Goal: Task Accomplishment & Management: Use online tool/utility

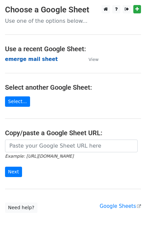
click at [29, 58] on strong "emerge mail sheet" at bounding box center [31, 59] width 53 height 6
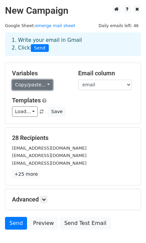
click at [27, 86] on link "Copy/paste..." at bounding box center [32, 85] width 41 height 10
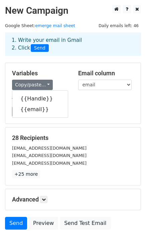
click at [51, 59] on div "1. Write your email in Gmail 2. Click Send" at bounding box center [73, 49] width 146 height 27
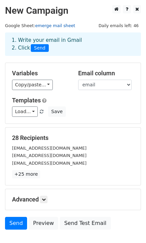
click at [62, 24] on link "emerge mail sheet" at bounding box center [55, 25] width 40 height 5
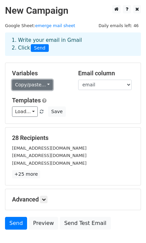
click at [39, 88] on link "Copy/paste..." at bounding box center [32, 85] width 41 height 10
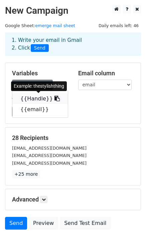
click at [40, 98] on link "{{Handle}}" at bounding box center [40, 98] width 56 height 11
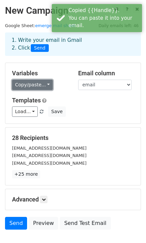
click at [45, 86] on link "Copy/paste..." at bounding box center [32, 85] width 41 height 10
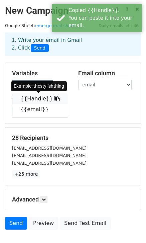
click at [55, 100] on icon at bounding box center [57, 98] width 5 height 5
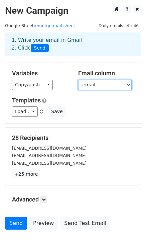
click at [90, 86] on select "Handle email" at bounding box center [105, 85] width 54 height 10
click at [78, 80] on select "Handle email" at bounding box center [105, 85] width 54 height 10
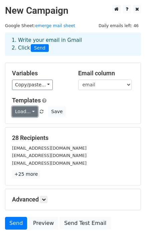
click at [22, 113] on link "Load..." at bounding box center [25, 111] width 26 height 10
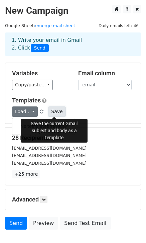
click at [55, 113] on button "Save" at bounding box center [56, 111] width 17 height 10
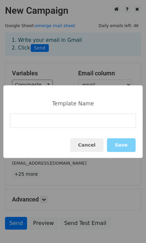
click at [55, 113] on input at bounding box center [73, 120] width 126 height 14
click at [94, 125] on input "GC" at bounding box center [73, 120] width 126 height 14
type input "GC"
click at [113, 143] on button "Save" at bounding box center [121, 145] width 29 height 14
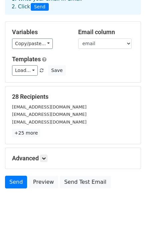
scroll to position [43, 0]
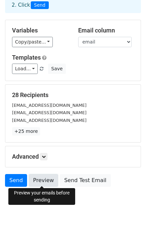
click at [50, 182] on link "Preview" at bounding box center [43, 180] width 29 height 13
click at [46, 178] on link "Preview" at bounding box center [43, 180] width 29 height 13
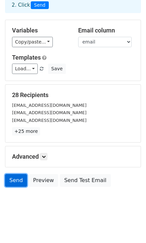
click at [16, 183] on link "Send" at bounding box center [16, 180] width 22 height 13
click at [16, 181] on link "Send" at bounding box center [16, 180] width 22 height 13
click at [15, 181] on link "Send" at bounding box center [16, 180] width 22 height 13
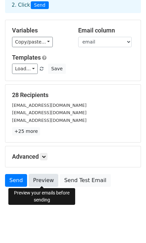
click at [45, 180] on link "Preview" at bounding box center [43, 180] width 29 height 13
click at [44, 157] on icon at bounding box center [44, 156] width 4 height 4
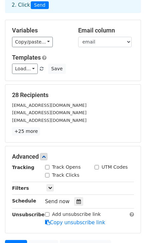
click at [47, 169] on div "Track Opens" at bounding box center [63, 167] width 36 height 7
drag, startPoint x: 47, startPoint y: 166, endPoint x: 55, endPoint y: 168, distance: 7.9
click at [47, 166] on input "Track Opens" at bounding box center [47, 167] width 4 height 4
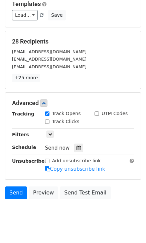
scroll to position [108, 0]
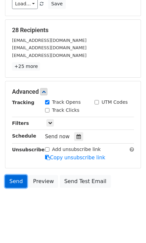
click at [17, 180] on link "Send" at bounding box center [16, 181] width 22 height 13
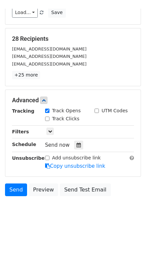
scroll to position [90, 0]
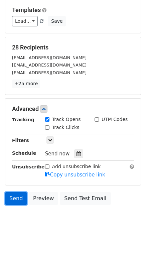
click at [15, 200] on link "Send" at bounding box center [16, 198] width 22 height 13
click at [48, 119] on input "Track Opens" at bounding box center [47, 119] width 4 height 4
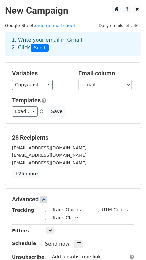
click at [47, 210] on input "Track Opens" at bounding box center [47, 210] width 4 height 4
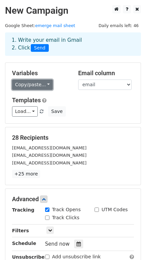
click at [28, 83] on link "Copy/paste..." at bounding box center [32, 85] width 41 height 10
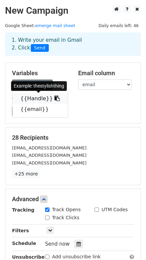
click at [29, 95] on link "{{Handle}}" at bounding box center [40, 98] width 56 height 11
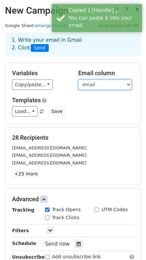
click at [94, 82] on select "Handle email" at bounding box center [105, 85] width 54 height 10
click at [78, 80] on select "Handle email" at bounding box center [105, 85] width 54 height 10
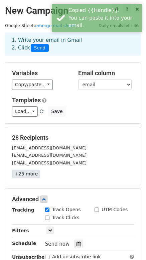
click at [25, 172] on link "+25 more" at bounding box center [26, 174] width 28 height 8
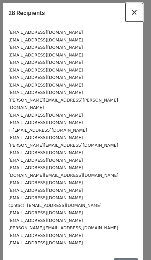
click at [131, 9] on span "×" at bounding box center [134, 12] width 7 height 9
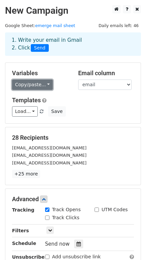
click at [31, 83] on link "Copy/paste..." at bounding box center [32, 85] width 41 height 10
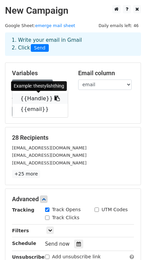
click at [35, 101] on link "{{Handle}}" at bounding box center [40, 98] width 56 height 11
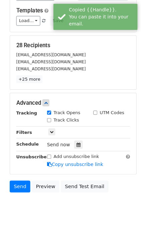
scroll to position [90, 0]
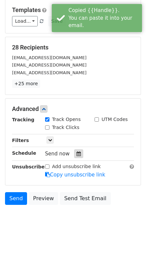
click at [78, 152] on icon at bounding box center [79, 153] width 4 height 5
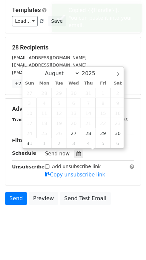
click at [52, 226] on body "New Campaign Daily emails left: 46 Google Sheet: emerge mail sheet 1. Write you…" at bounding box center [73, 75] width 146 height 320
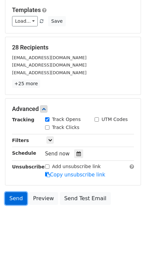
click at [14, 197] on link "Send" at bounding box center [16, 198] width 22 height 13
click at [13, 198] on link "Send" at bounding box center [16, 198] width 22 height 13
click at [12, 194] on link "Send" at bounding box center [16, 198] width 22 height 13
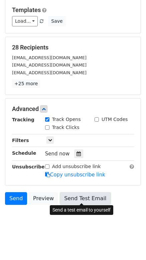
click at [70, 199] on link "Send Test Email" at bounding box center [85, 198] width 51 height 13
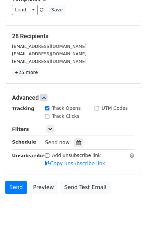
scroll to position [108, 0]
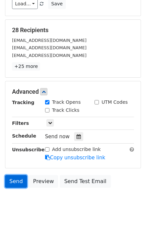
click at [16, 181] on link "Send" at bounding box center [16, 181] width 22 height 13
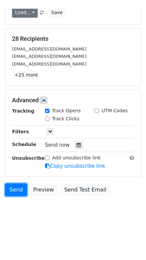
scroll to position [90, 0]
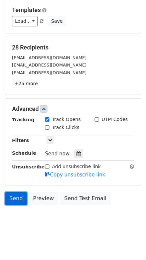
click at [13, 198] on link "Send" at bounding box center [16, 198] width 22 height 13
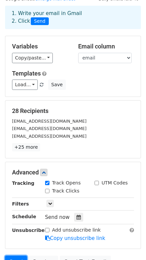
scroll to position [0, 0]
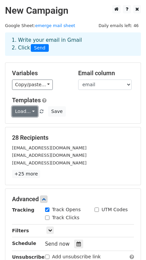
click at [26, 111] on link "Load..." at bounding box center [25, 111] width 26 height 10
click at [31, 127] on link "GC" at bounding box center [38, 126] width 53 height 11
click at [22, 111] on link "Load..." at bounding box center [25, 111] width 26 height 10
click at [20, 91] on div "Variables Copy/paste... {{Handle}} {{email}} Email column Handle email Template…" at bounding box center [72, 93] width 135 height 61
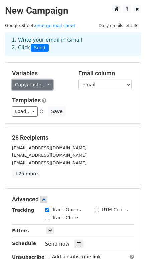
click at [27, 86] on link "Copy/paste..." at bounding box center [32, 85] width 41 height 10
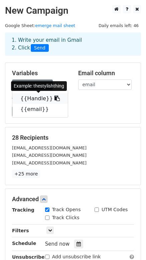
click at [55, 98] on icon at bounding box center [57, 98] width 5 height 5
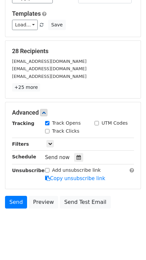
scroll to position [90, 0]
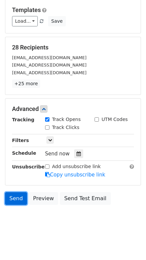
click at [16, 199] on link "Send" at bounding box center [16, 198] width 22 height 13
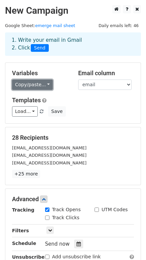
click at [25, 87] on link "Copy/paste..." at bounding box center [32, 85] width 41 height 10
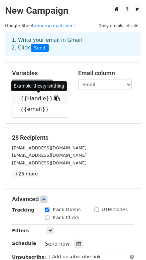
click at [27, 98] on link "{{Handle}}" at bounding box center [40, 98] width 56 height 11
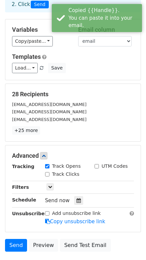
scroll to position [33, 0]
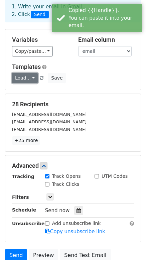
click at [24, 80] on link "Load..." at bounding box center [25, 78] width 26 height 10
click at [28, 91] on link "GC" at bounding box center [38, 92] width 53 height 11
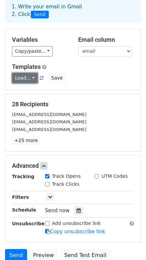
click at [35, 81] on link "Load..." at bounding box center [25, 78] width 26 height 10
click at [92, 85] on div "Variables Copy/paste... {{Handle}} {{email}} Email column Handle email Template…" at bounding box center [72, 59] width 135 height 61
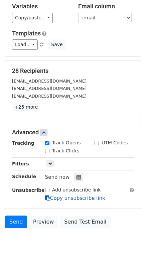
click at [48, 196] on icon at bounding box center [47, 198] width 5 height 5
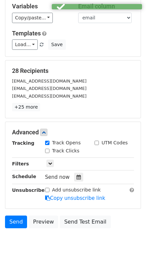
click at [48, 143] on input "Track Opens" at bounding box center [47, 143] width 4 height 4
checkbox input "false"
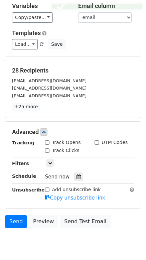
scroll to position [90, 0]
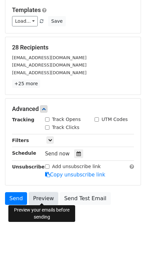
click at [32, 197] on link "Preview" at bounding box center [43, 198] width 29 height 13
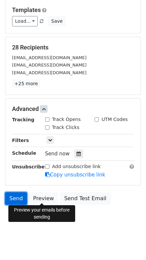
click at [18, 194] on link "Send" at bounding box center [16, 198] width 22 height 13
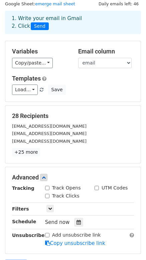
scroll to position [0, 0]
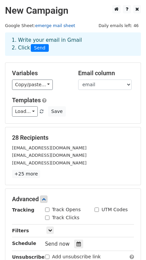
click at [43, 27] on link "emerge mail sheet" at bounding box center [55, 25] width 40 height 5
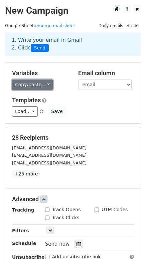
click at [40, 87] on link "Copy/paste..." at bounding box center [32, 85] width 41 height 10
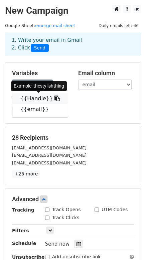
click at [43, 96] on link "{{Handle}}" at bounding box center [40, 98] width 56 height 11
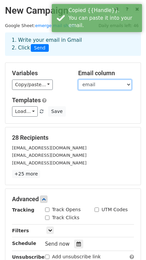
click at [87, 83] on select "Handle email" at bounding box center [105, 85] width 54 height 10
click at [78, 80] on select "Handle email" at bounding box center [105, 85] width 54 height 10
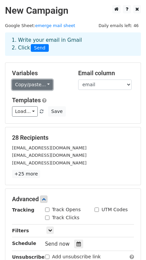
click at [44, 86] on link "Copy/paste..." at bounding box center [32, 85] width 41 height 10
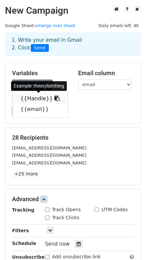
click at [53, 99] on link "{{Handle}}" at bounding box center [40, 98] width 56 height 11
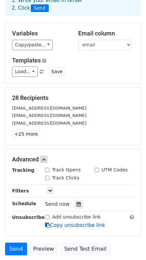
scroll to position [90, 0]
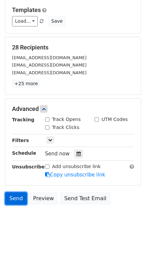
click at [16, 200] on link "Send" at bounding box center [16, 198] width 22 height 13
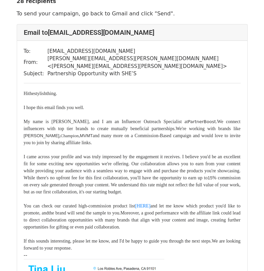
scroll to position [33, 0]
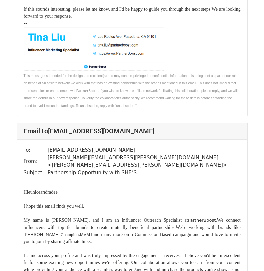
scroll to position [201, 0]
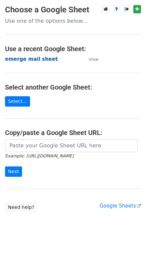
click at [25, 61] on strong "emerge mail sheet" at bounding box center [31, 59] width 53 height 6
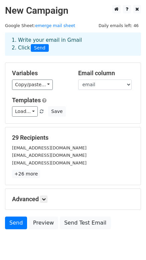
drag, startPoint x: 67, startPoint y: 94, endPoint x: 64, endPoint y: 97, distance: 4.5
click at [68, 94] on div "Variables Copy/paste... {{Handle}} {{email}} Email column Handle email Template…" at bounding box center [72, 93] width 135 height 61
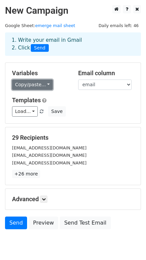
click at [31, 84] on link "Copy/paste..." at bounding box center [32, 85] width 41 height 10
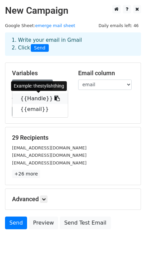
click at [35, 97] on link "{{Handle}}" at bounding box center [40, 98] width 56 height 11
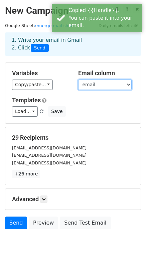
click at [97, 83] on select "Handle email" at bounding box center [105, 85] width 54 height 10
click at [78, 80] on select "Handle email" at bounding box center [105, 85] width 54 height 10
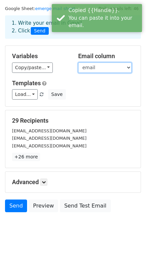
scroll to position [25, 0]
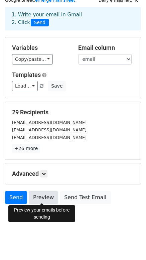
click at [39, 196] on link "Preview" at bounding box center [43, 197] width 29 height 13
click at [42, 198] on link "Preview" at bounding box center [43, 197] width 29 height 13
click at [43, 199] on link "Preview" at bounding box center [43, 197] width 29 height 13
click at [45, 196] on link "Preview" at bounding box center [43, 197] width 29 height 13
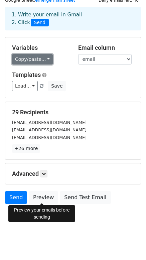
click at [34, 61] on link "Copy/paste..." at bounding box center [32, 59] width 41 height 10
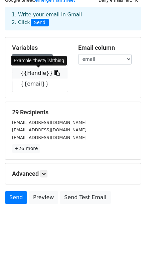
click at [55, 73] on icon at bounding box center [57, 72] width 5 height 5
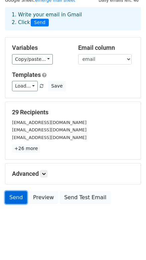
click at [16, 195] on link "Send" at bounding box center [16, 197] width 22 height 13
click at [21, 197] on link "Send" at bounding box center [16, 197] width 22 height 13
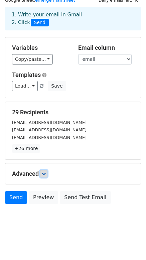
click at [46, 177] on link at bounding box center [43, 173] width 7 height 7
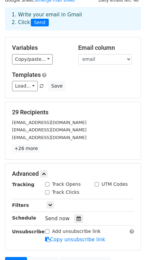
click at [48, 186] on div "Track Opens" at bounding box center [63, 184] width 36 height 7
click at [47, 184] on input "Track Opens" at bounding box center [47, 184] width 4 height 4
checkbox input "true"
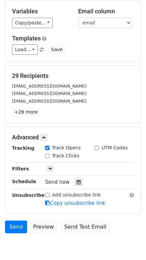
scroll to position [90, 0]
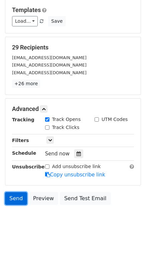
click at [16, 202] on link "Send" at bounding box center [16, 198] width 22 height 13
click at [18, 197] on link "Send" at bounding box center [16, 198] width 22 height 13
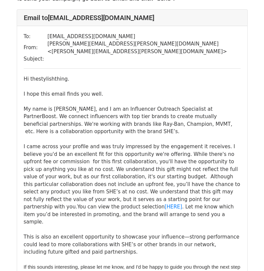
scroll to position [67, 0]
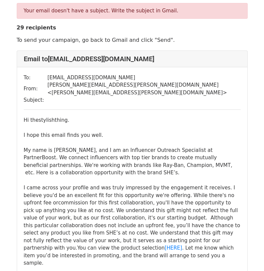
scroll to position [33, 0]
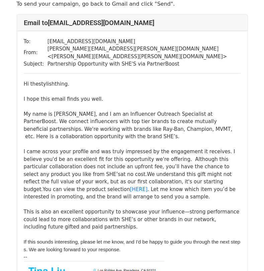
scroll to position [67, 0]
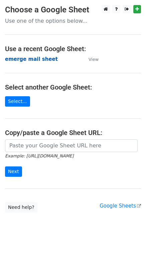
click at [39, 58] on strong "emerge mail sheet" at bounding box center [31, 59] width 53 height 6
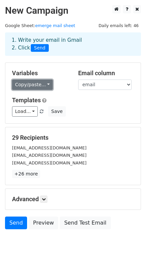
click at [47, 86] on link "Copy/paste..." at bounding box center [32, 85] width 41 height 10
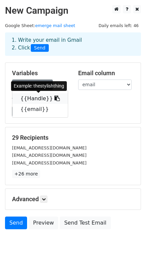
click at [41, 99] on link "{{Handle}}" at bounding box center [40, 98] width 56 height 11
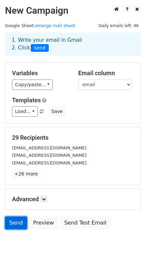
click at [12, 222] on link "Send" at bounding box center [16, 223] width 22 height 13
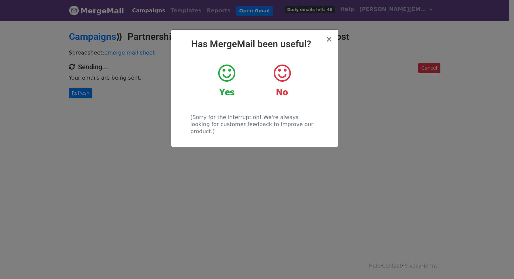
click at [219, 74] on icon at bounding box center [226, 73] width 17 height 20
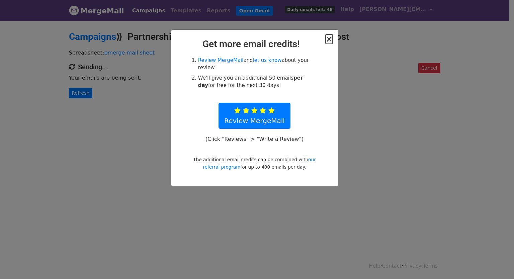
drag, startPoint x: 329, startPoint y: 39, endPoint x: 325, endPoint y: 41, distance: 4.2
click at [329, 39] on span "×" at bounding box center [328, 38] width 7 height 9
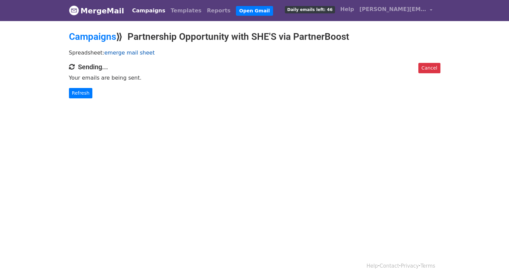
click at [117, 54] on link "emerge mail sheet" at bounding box center [129, 52] width 50 height 6
click at [206, 17] on div "Campaigns Templates Reports Open Gmail Daily emails left: 46 Help tina.liu@part…" at bounding box center [280, 11] width 309 height 16
click at [210, 16] on link "Reports" at bounding box center [218, 10] width 29 height 13
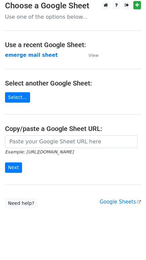
scroll to position [5, 0]
